Goal: Book appointment/travel/reservation

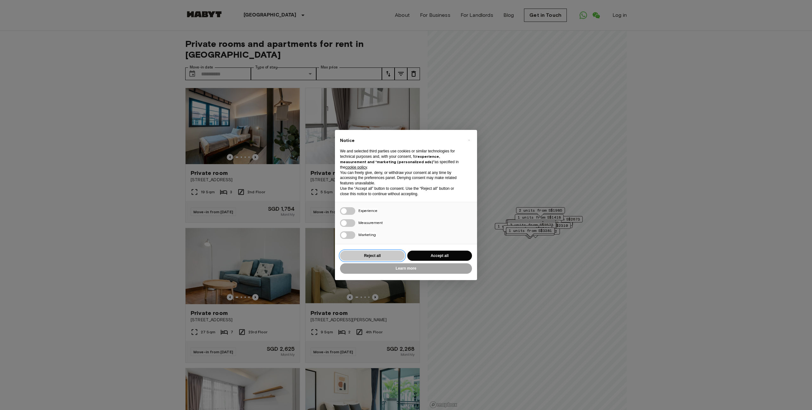
click at [361, 252] on button "Reject all" at bounding box center [372, 256] width 65 height 10
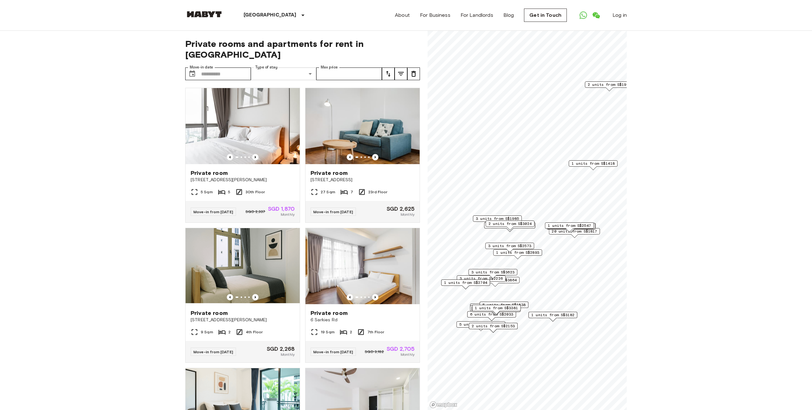
click at [289, 79] on span "Private apartment" at bounding box center [290, 81] width 43 height 8
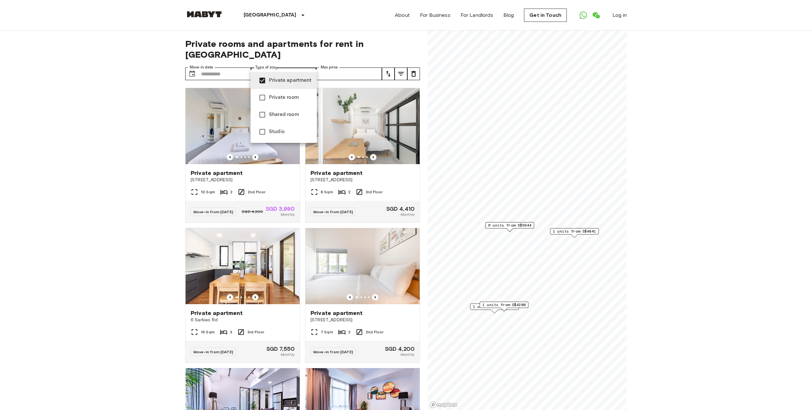
click at [275, 138] on li "Studio" at bounding box center [284, 131] width 66 height 17
type input "**********"
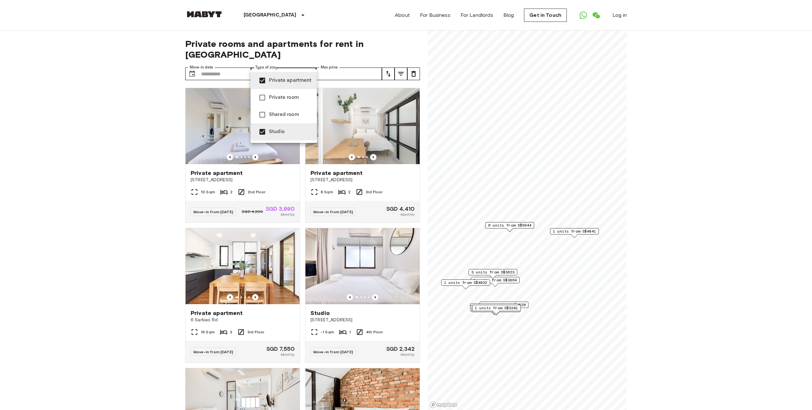
click at [126, 117] on div at bounding box center [406, 205] width 812 height 410
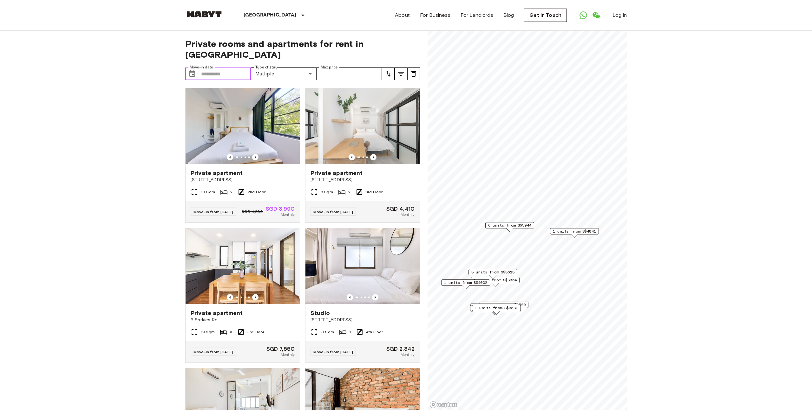
click at [217, 68] on input "Move-in date" at bounding box center [226, 74] width 50 height 13
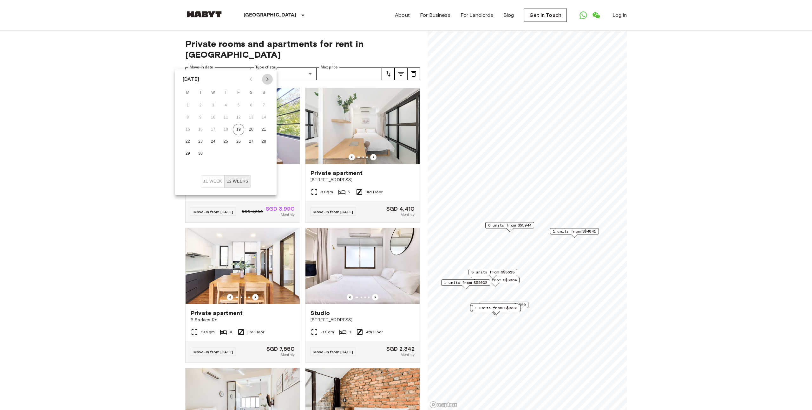
click at [268, 80] on icon "Next month" at bounding box center [268, 79] width 8 height 8
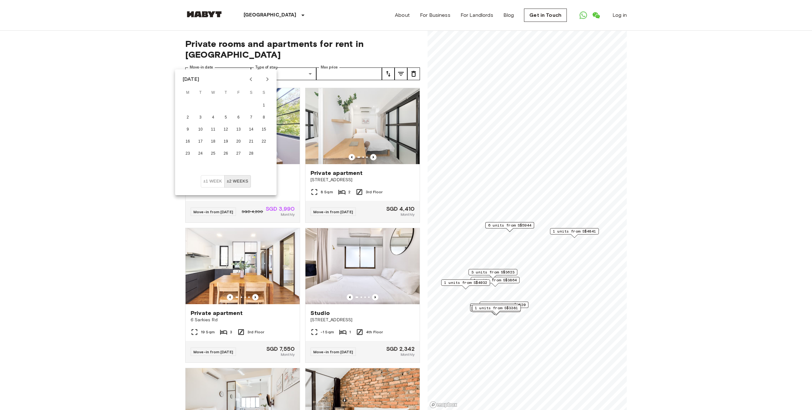
click at [268, 80] on icon "Next month" at bounding box center [268, 79] width 8 height 8
click at [260, 101] on button "1" at bounding box center [263, 105] width 11 height 11
type input "**********"
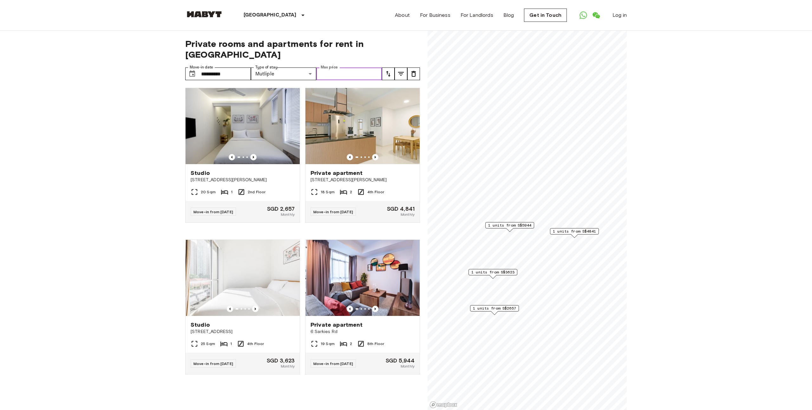
click at [345, 68] on input "Max price" at bounding box center [349, 74] width 66 height 13
click at [243, 68] on input "**********" at bounding box center [226, 74] width 50 height 13
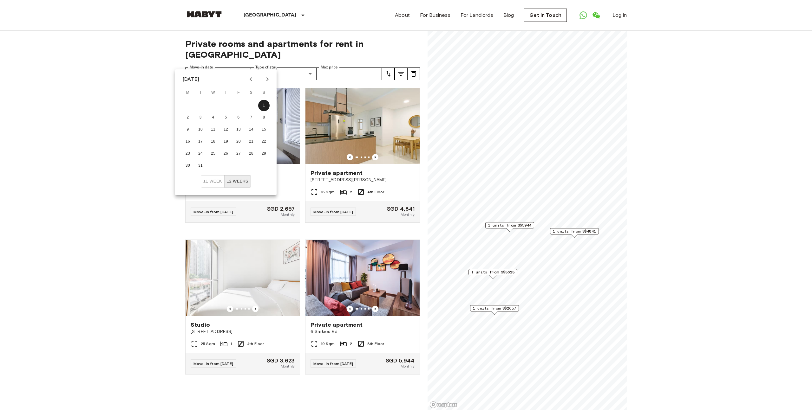
click at [239, 174] on div "1 2 3 4 5 6 7 8 9 10 11 12 13 14 15 16 17 18 19 20 21 22 23 24 25 26 27 28 29 3…" at bounding box center [225, 137] width 101 height 76
click at [234, 187] on button "±2 weeks" at bounding box center [237, 181] width 27 height 12
click at [215, 187] on button "±1 week" at bounding box center [213, 181] width 24 height 12
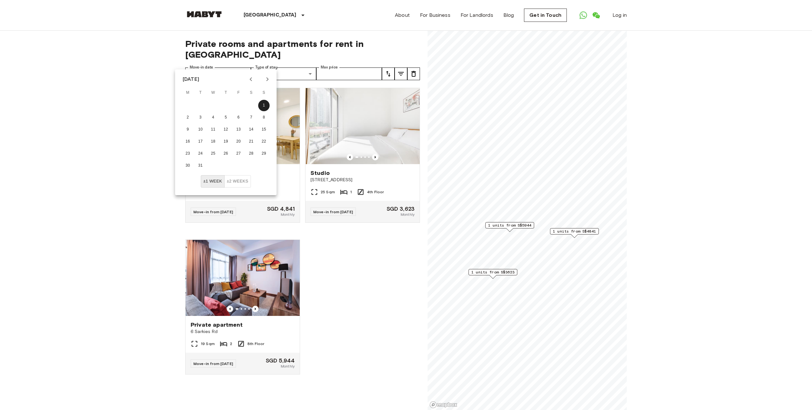
click at [236, 187] on button "±2 weeks" at bounding box center [237, 181] width 27 height 12
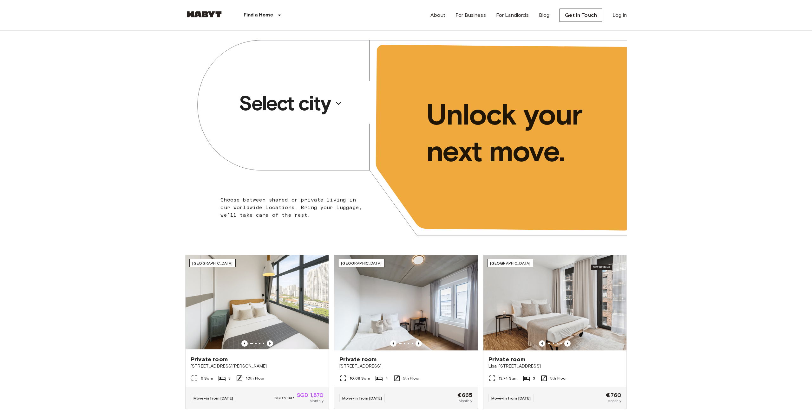
click at [305, 105] on p "Select city" at bounding box center [285, 103] width 92 height 25
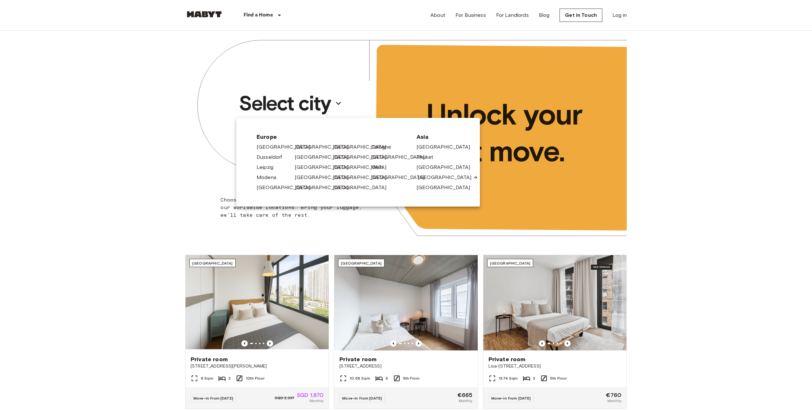
click at [421, 178] on link "[GEOGRAPHIC_DATA]" at bounding box center [448, 178] width 60 height 8
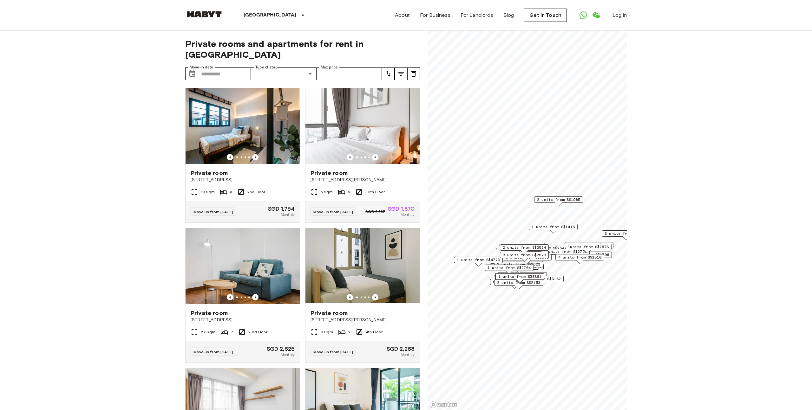
click at [386, 70] on icon "tune" at bounding box center [388, 74] width 8 height 8
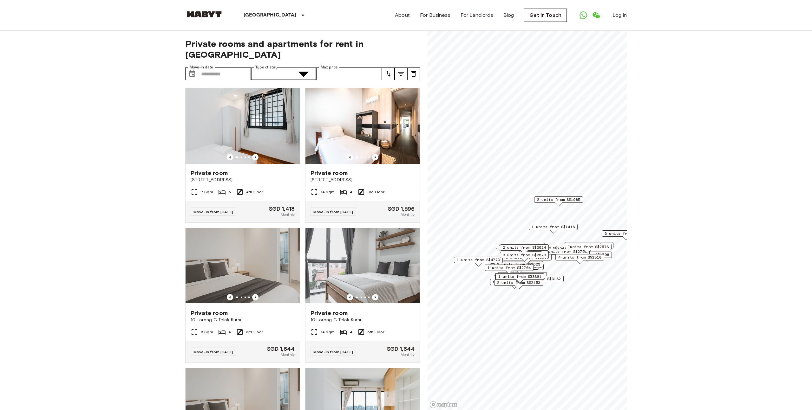
click at [246, 62] on div at bounding box center [406, 205] width 812 height 410
click at [235, 68] on input "Move-in date" at bounding box center [226, 74] width 50 height 13
click at [185, 89] on icon "Next month" at bounding box center [182, 93] width 8 height 8
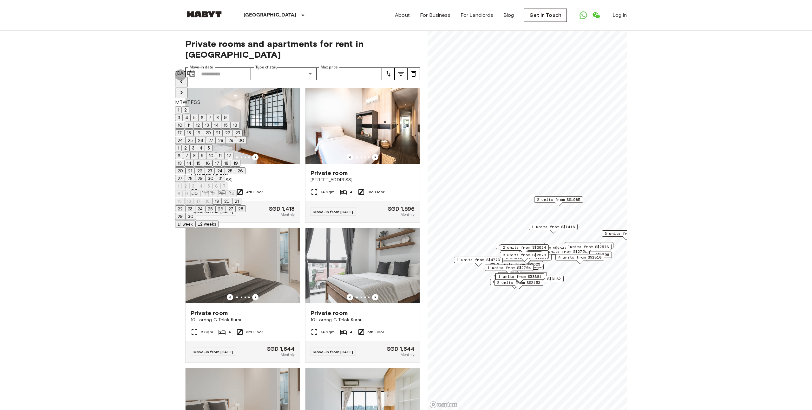
click at [185, 89] on icon "Next month" at bounding box center [182, 93] width 8 height 8
click at [182, 107] on button "1" at bounding box center [178, 110] width 7 height 7
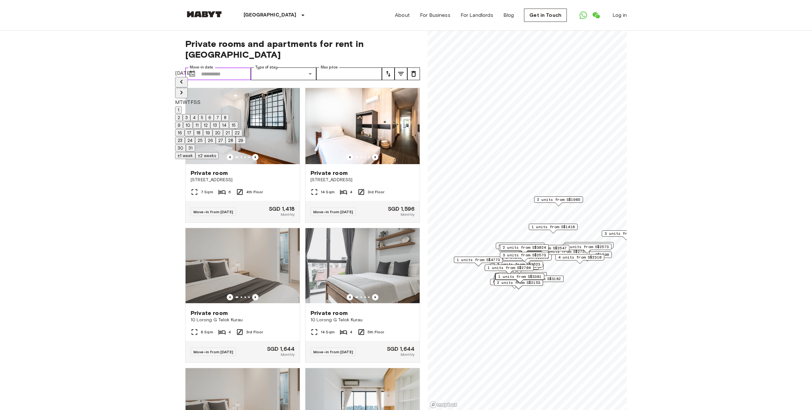
type input "**********"
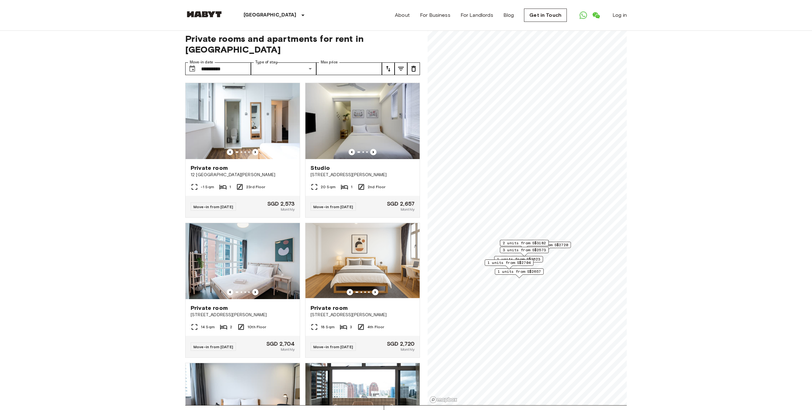
scroll to position [2, 0]
